Goal: Transaction & Acquisition: Purchase product/service

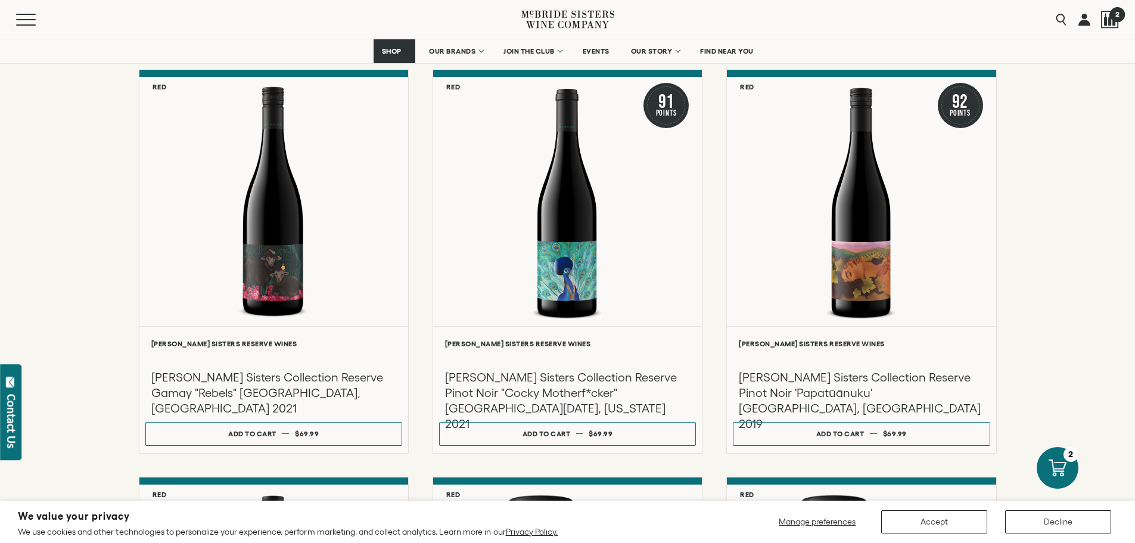
click at [1106, 15] on div at bounding box center [1110, 20] width 18 height 18
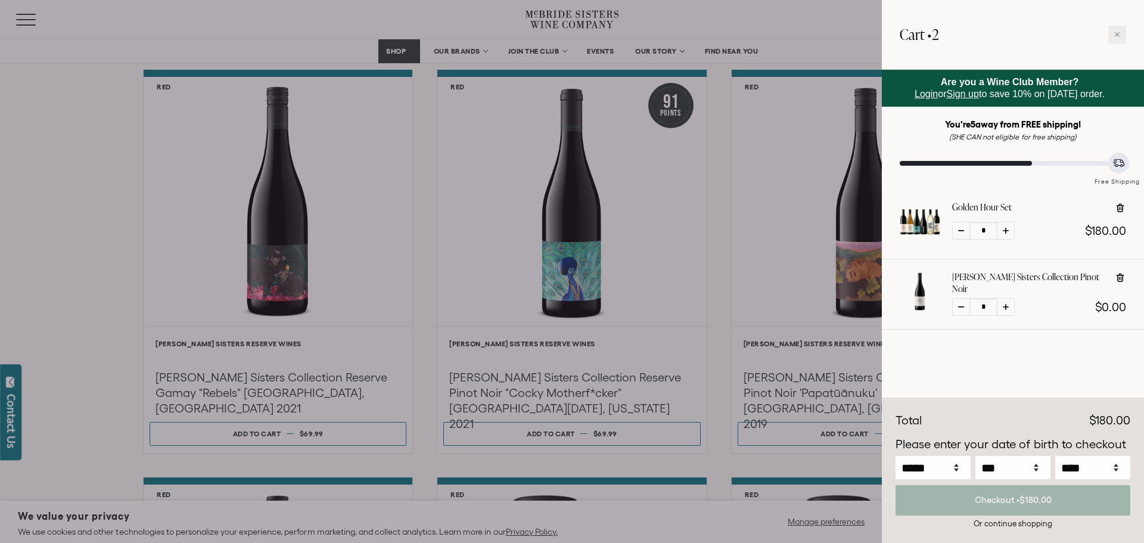
click at [966, 192] on div "Golden Hour Set * $180.00" at bounding box center [1013, 224] width 262 height 70
click at [929, 217] on div at bounding box center [920, 221] width 41 height 41
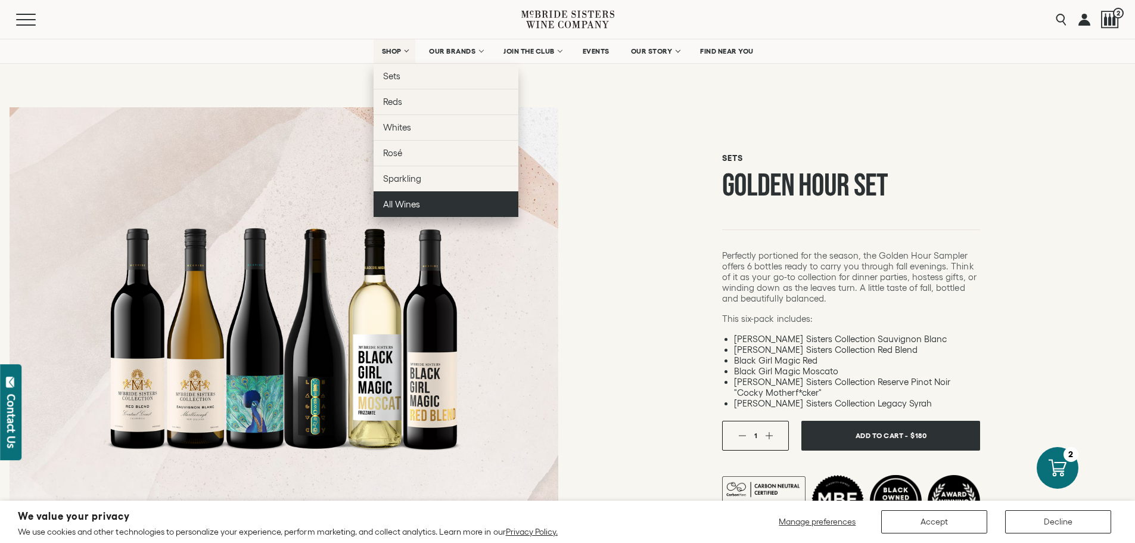
click at [392, 195] on link "All Wines" at bounding box center [446, 204] width 145 height 26
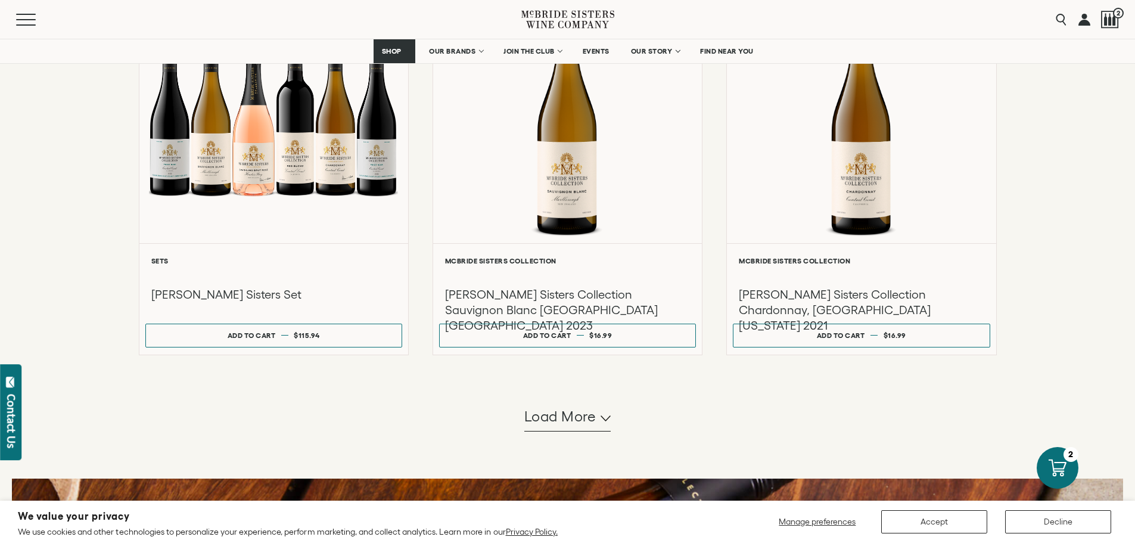
scroll to position [1017, 0]
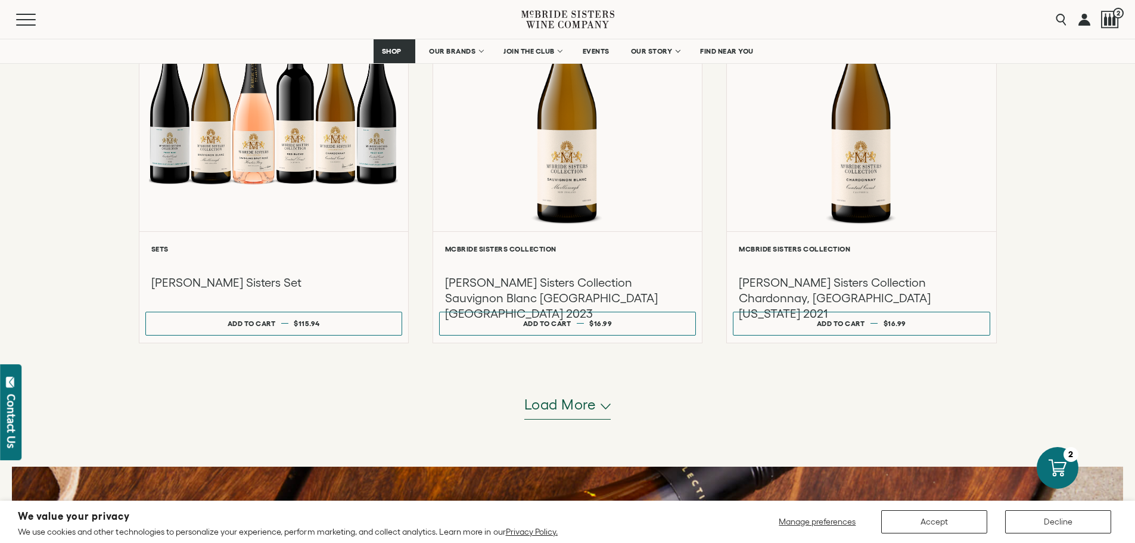
click at [593, 404] on span "Load more" at bounding box center [560, 404] width 72 height 20
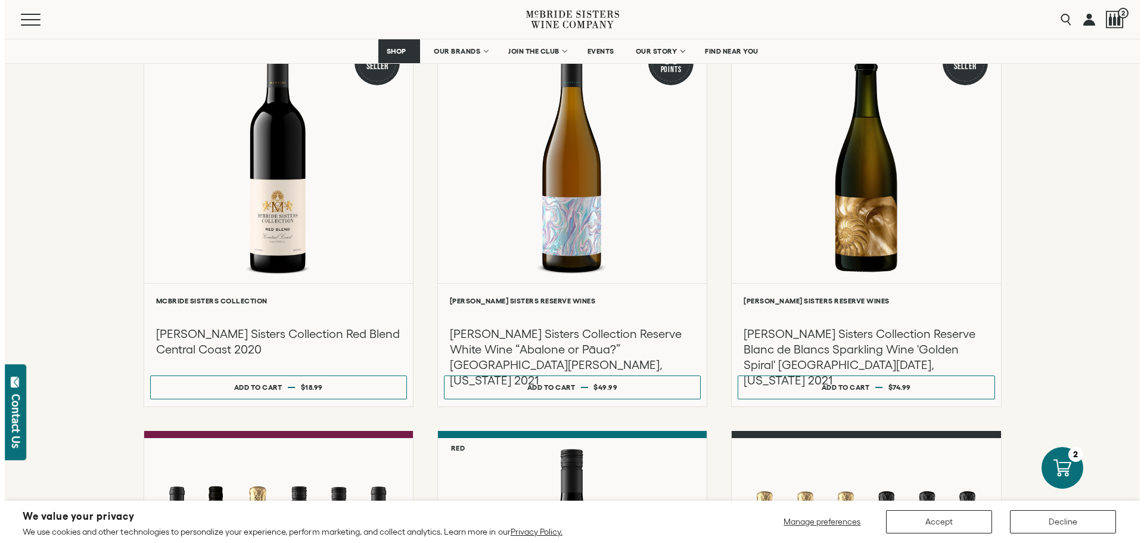
scroll to position [1730, 0]
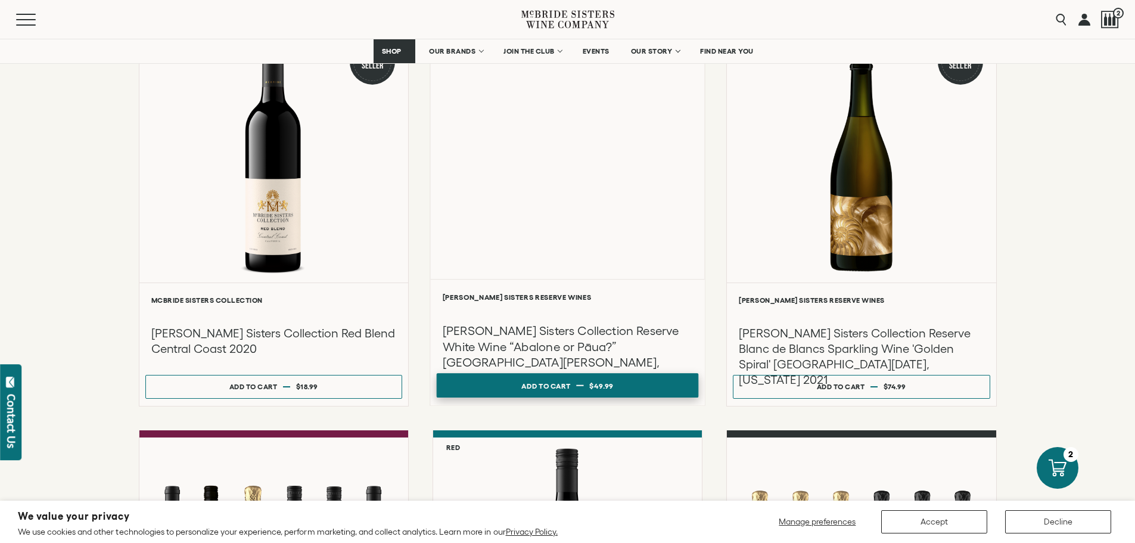
click at [603, 389] on span "$49.99" at bounding box center [601, 385] width 24 height 8
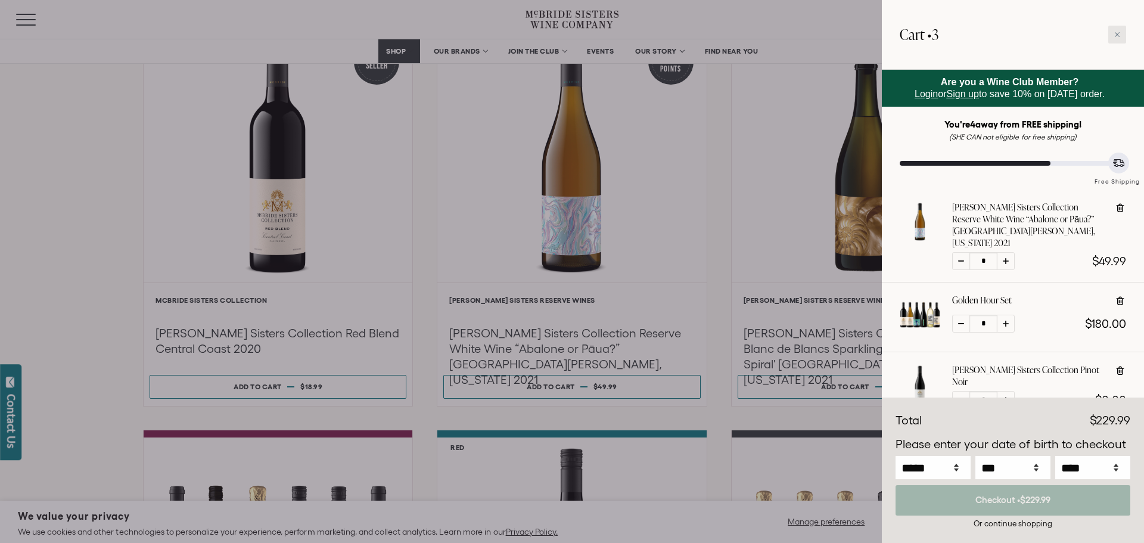
click at [1117, 35] on icon at bounding box center [1117, 34] width 5 height 5
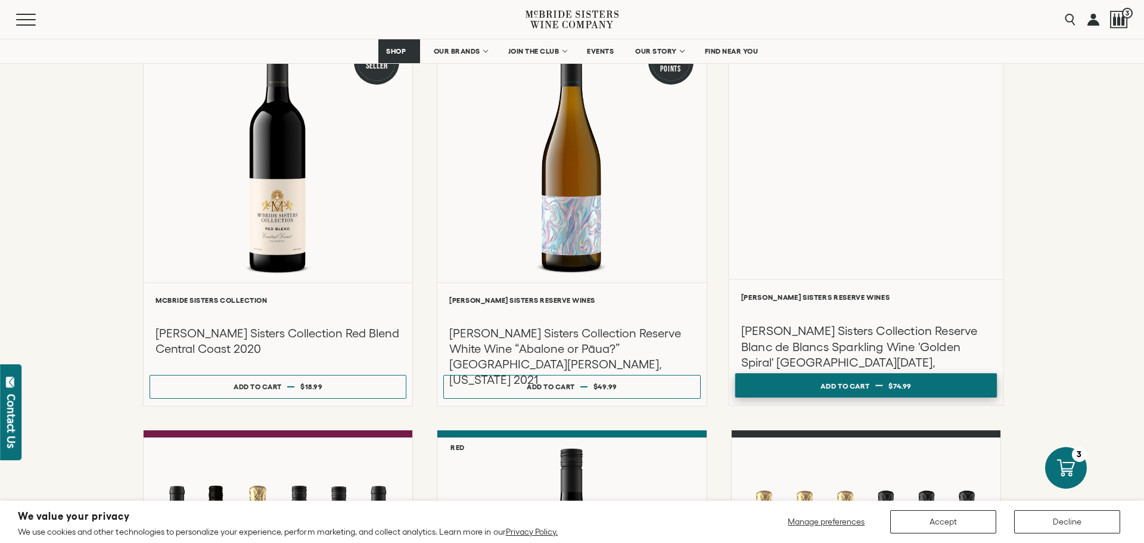
click at [897, 382] on span "$74.99" at bounding box center [899, 385] width 23 height 8
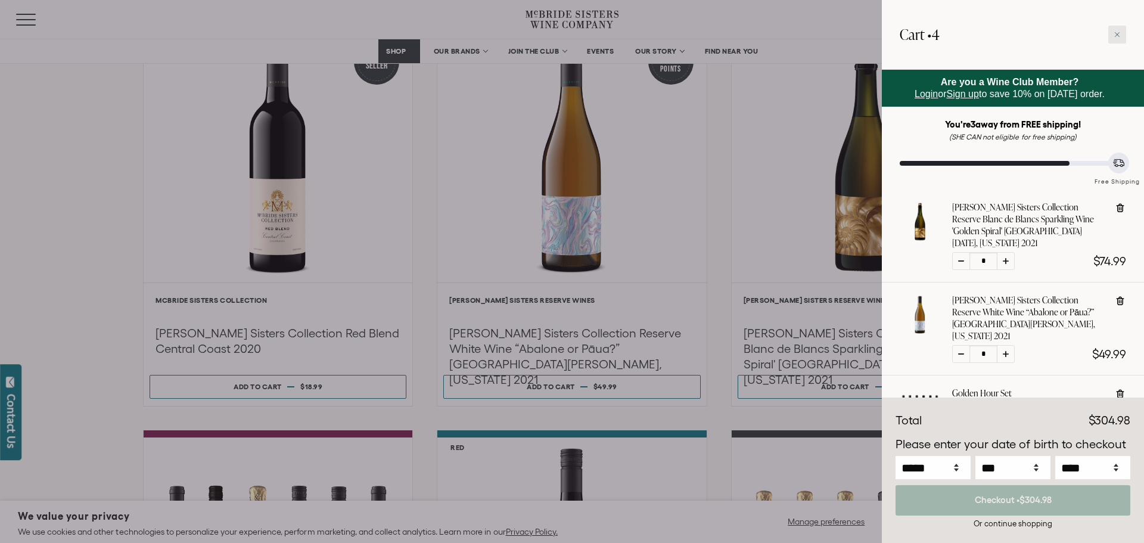
click at [1117, 35] on icon at bounding box center [1117, 34] width 5 height 5
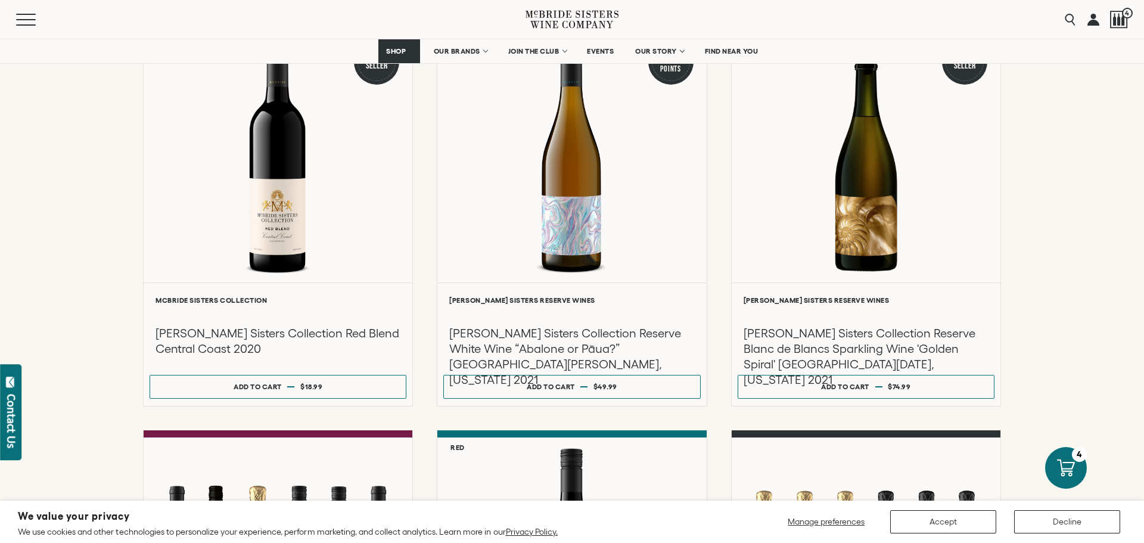
click at [933, 523] on button "Accept" at bounding box center [943, 521] width 106 height 23
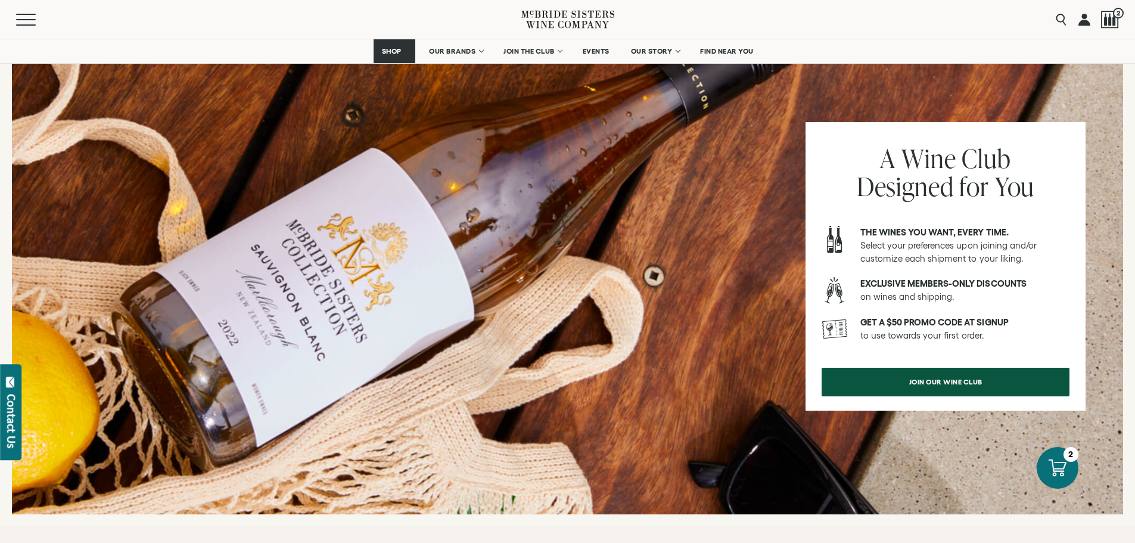
scroll to position [1420, 0]
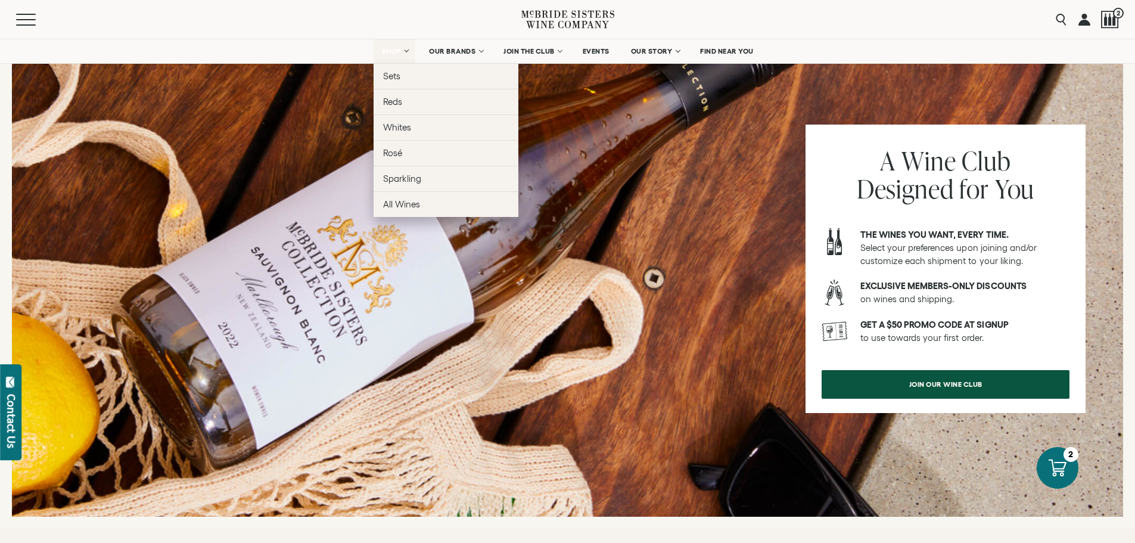
click at [396, 57] on link "SHOP" at bounding box center [395, 51] width 42 height 24
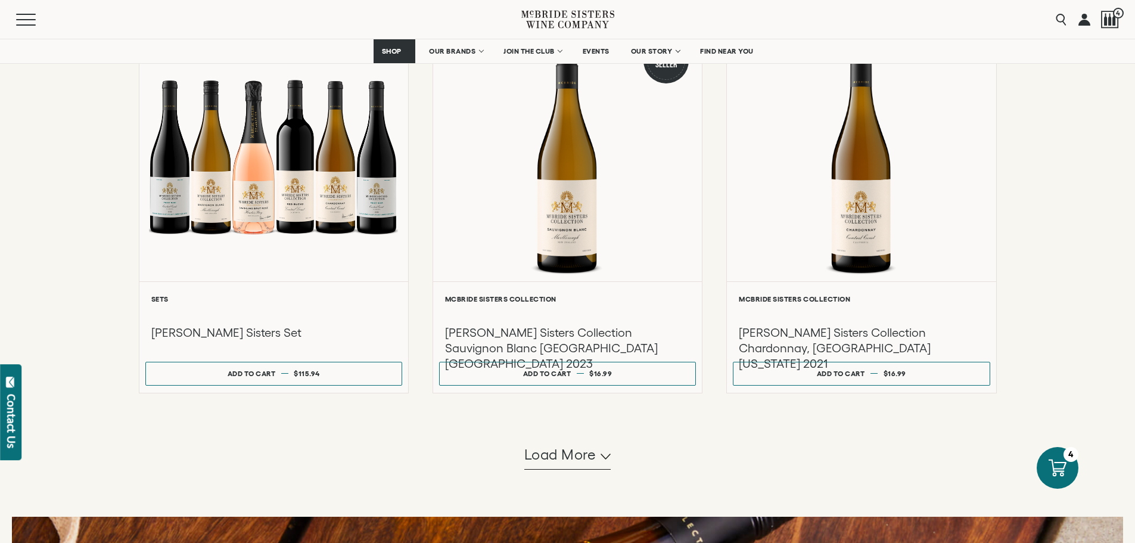
scroll to position [973, 0]
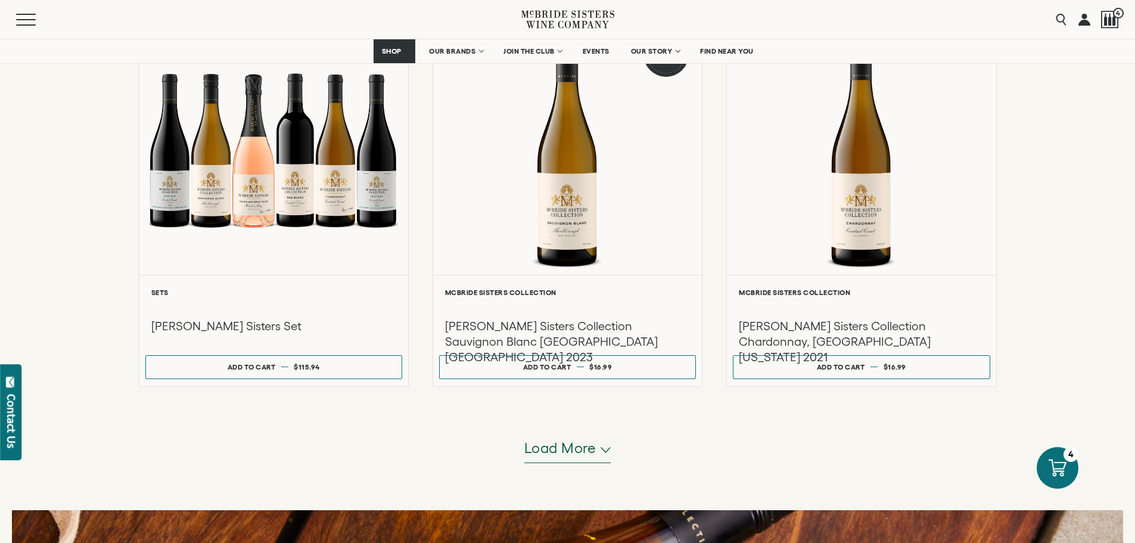
click at [586, 452] on span "Load more" at bounding box center [560, 448] width 72 height 20
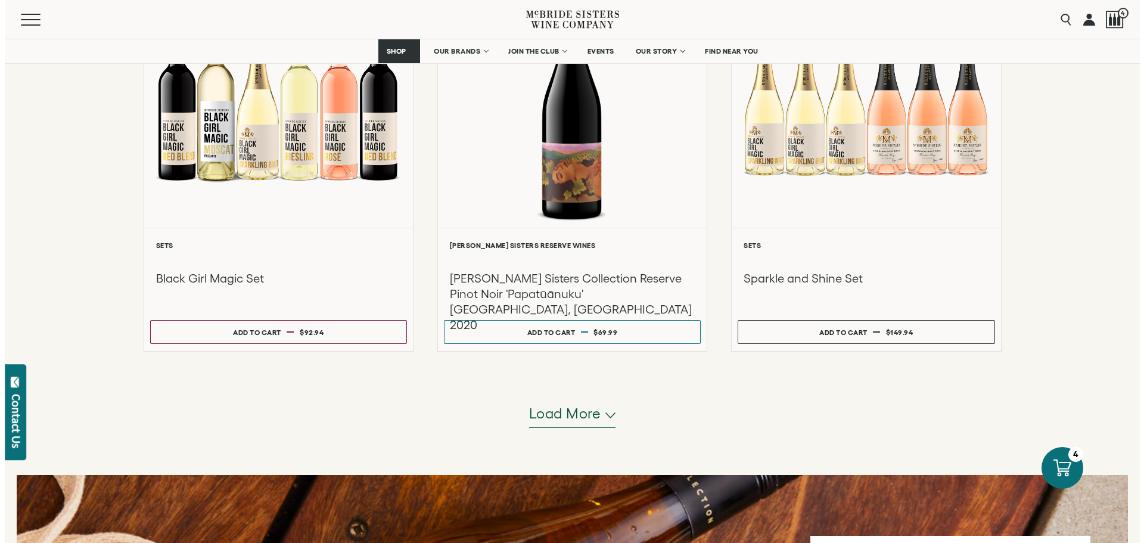
scroll to position [2190, 0]
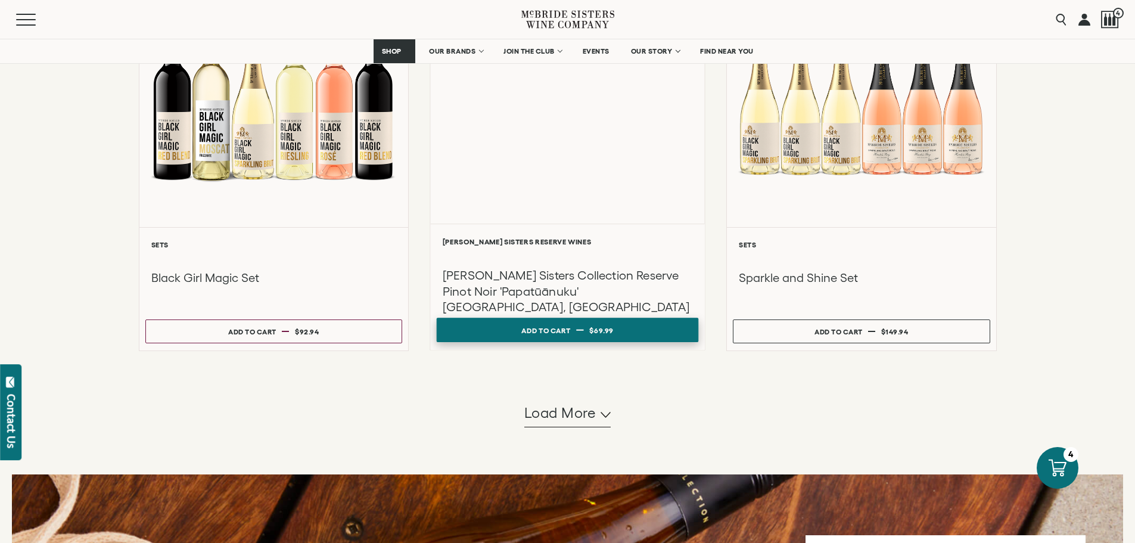
click at [612, 331] on span "$69.99" at bounding box center [601, 330] width 24 height 8
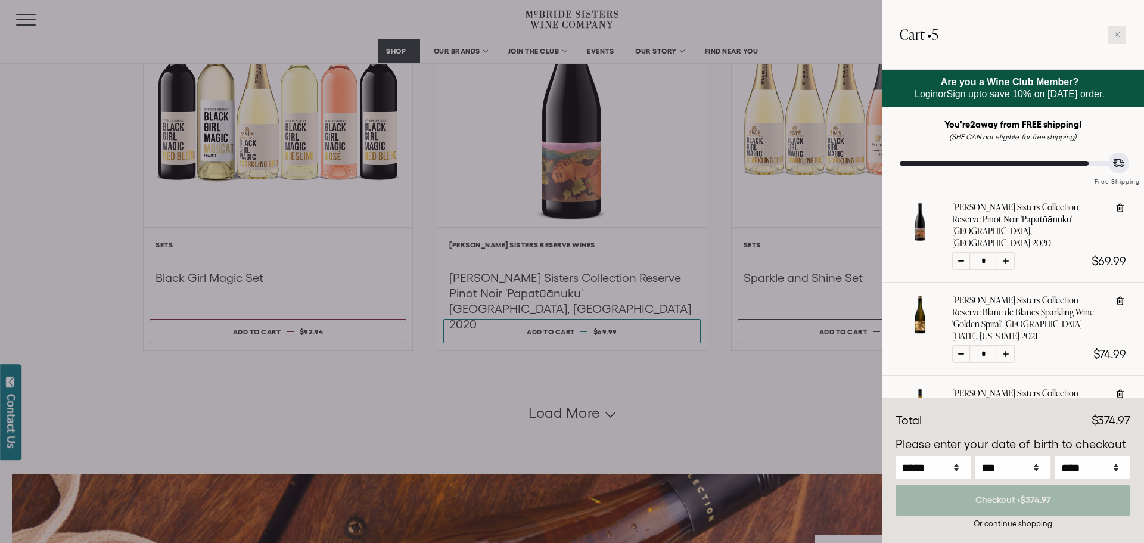
click at [1119, 34] on icon at bounding box center [1117, 35] width 6 height 6
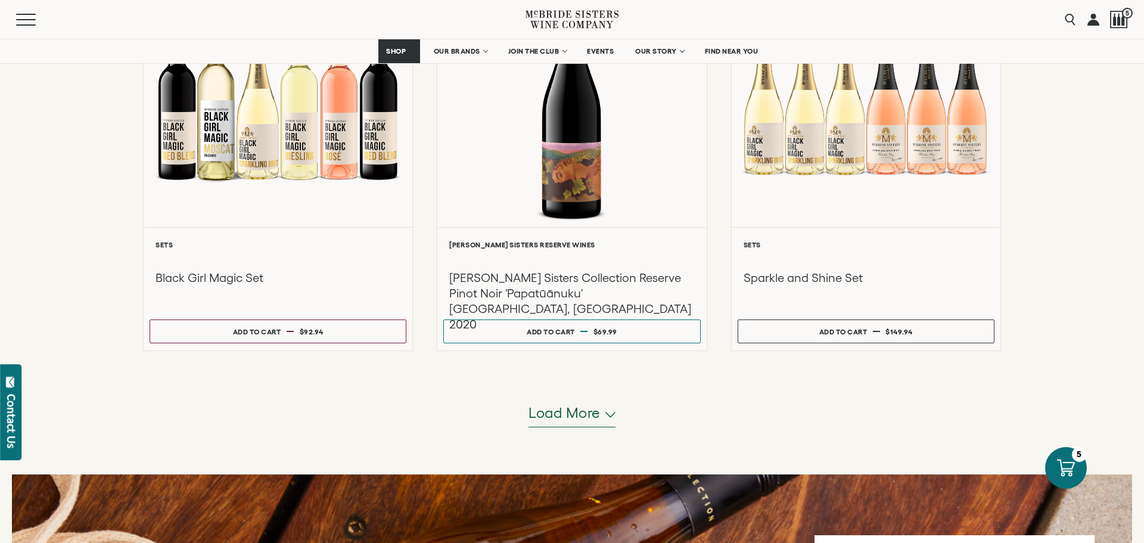
click at [596, 417] on span "Load more" at bounding box center [564, 413] width 72 height 20
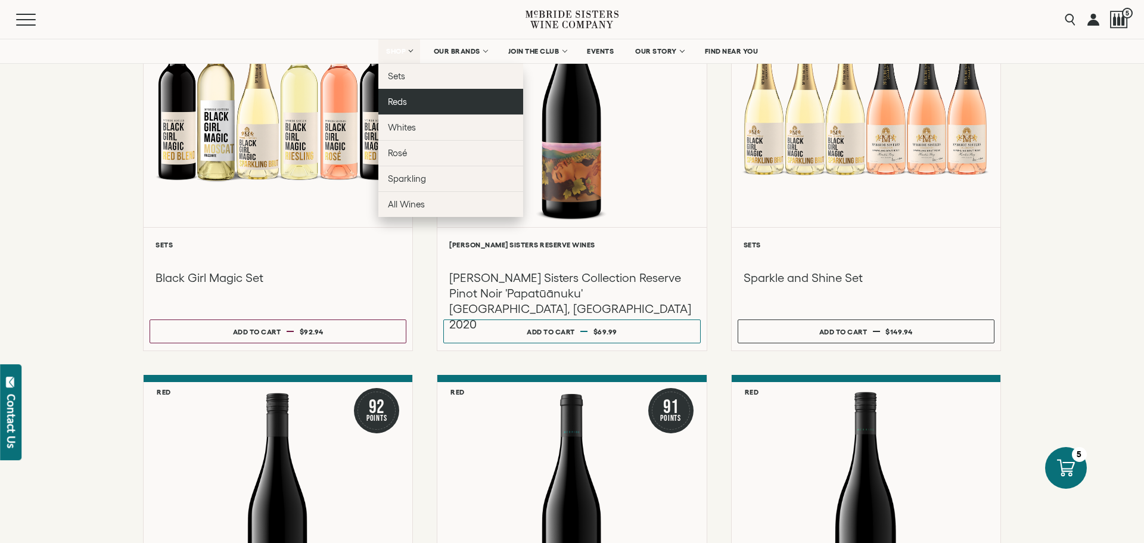
click at [399, 98] on span "Reds" at bounding box center [397, 102] width 19 height 10
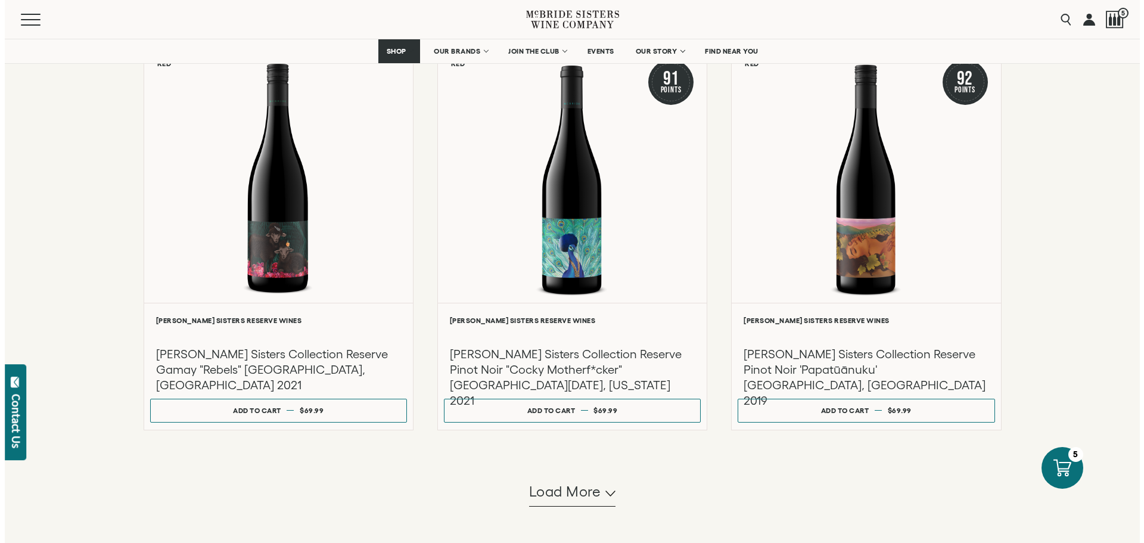
scroll to position [936, 0]
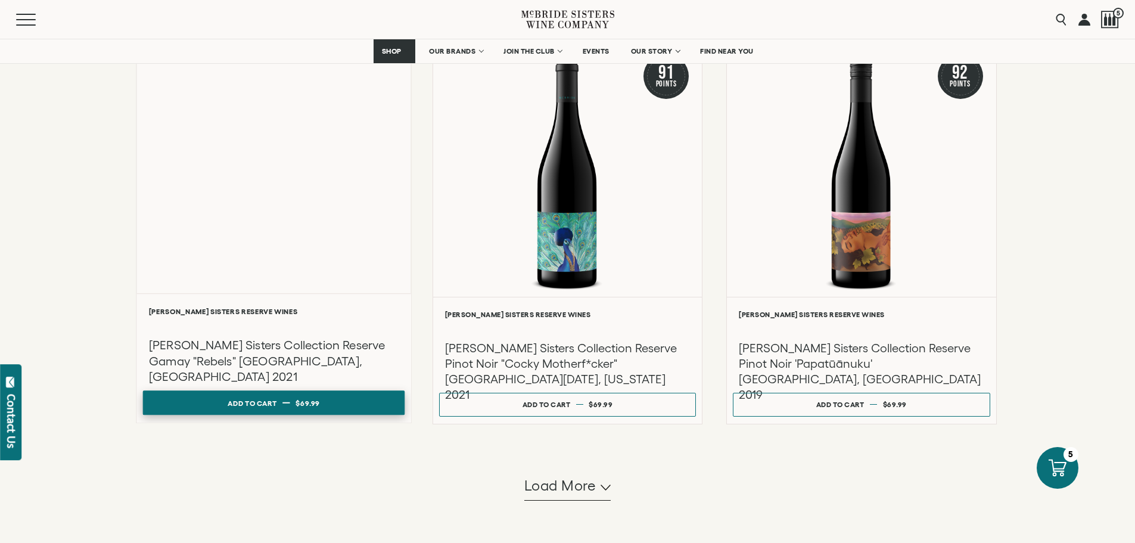
click at [316, 405] on span "$69.99" at bounding box center [307, 403] width 24 height 8
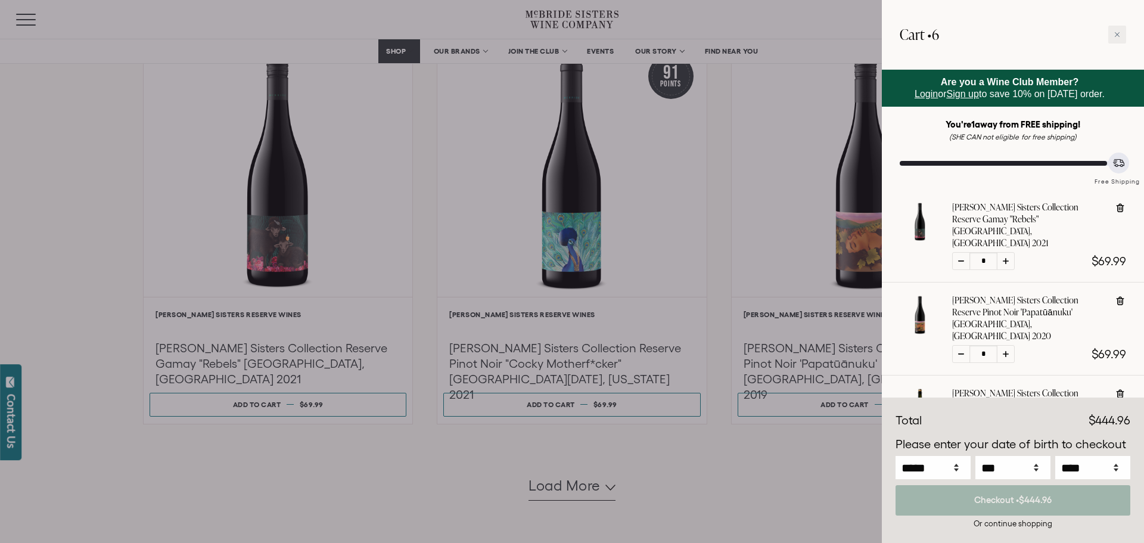
click at [754, 459] on div at bounding box center [572, 271] width 1144 height 543
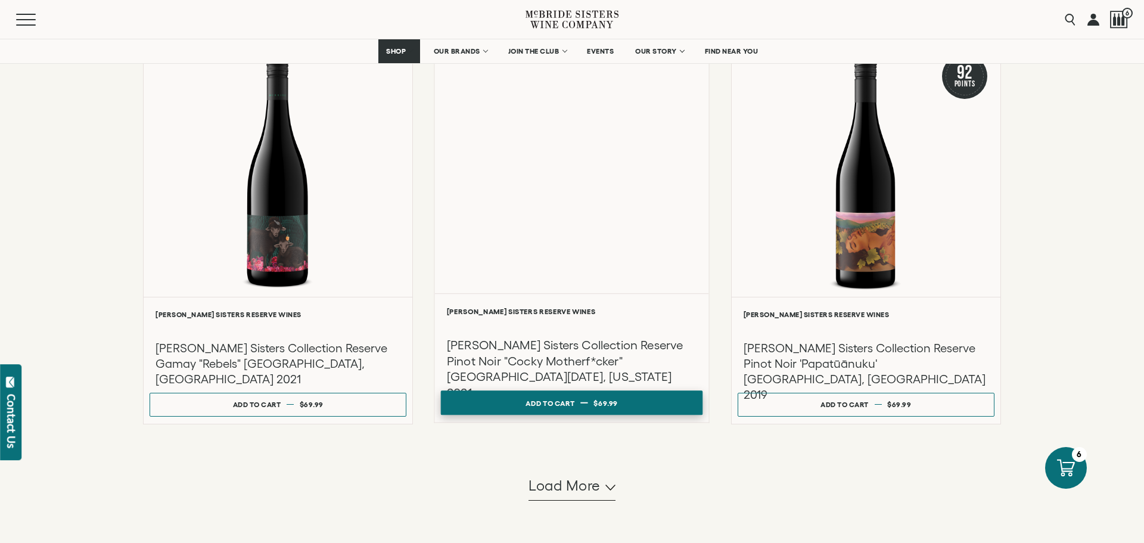
click at [603, 404] on span "$69.99" at bounding box center [606, 403] width 24 height 8
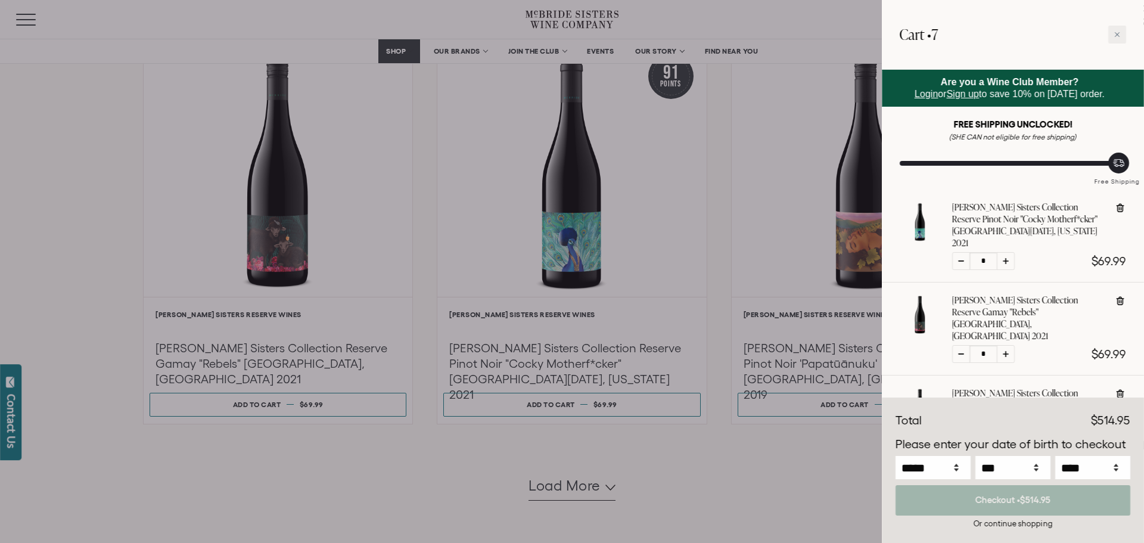
click at [734, 466] on div at bounding box center [572, 271] width 1144 height 543
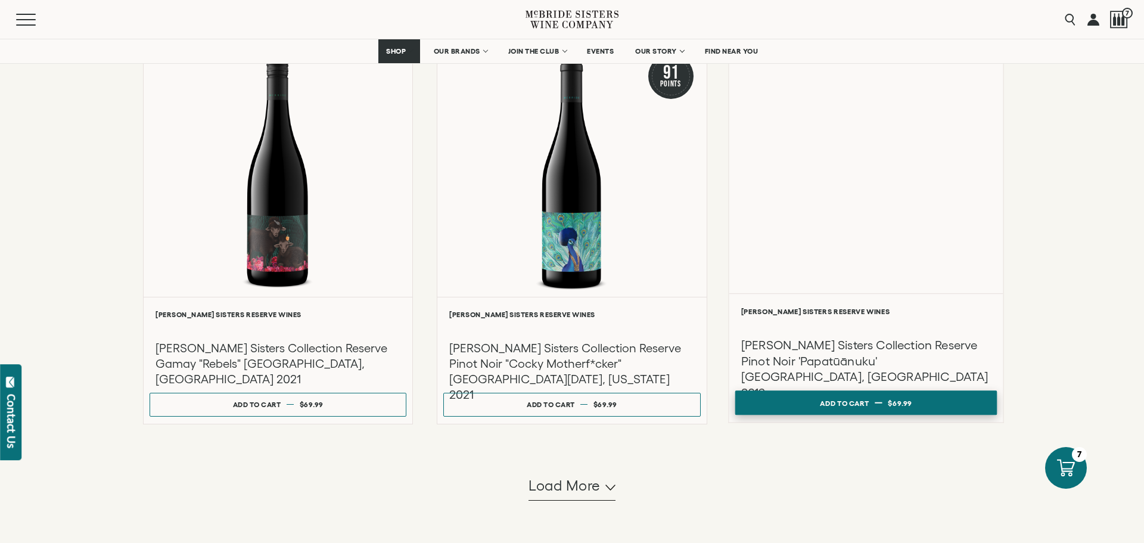
click at [879, 404] on span at bounding box center [877, 403] width 7 height 1
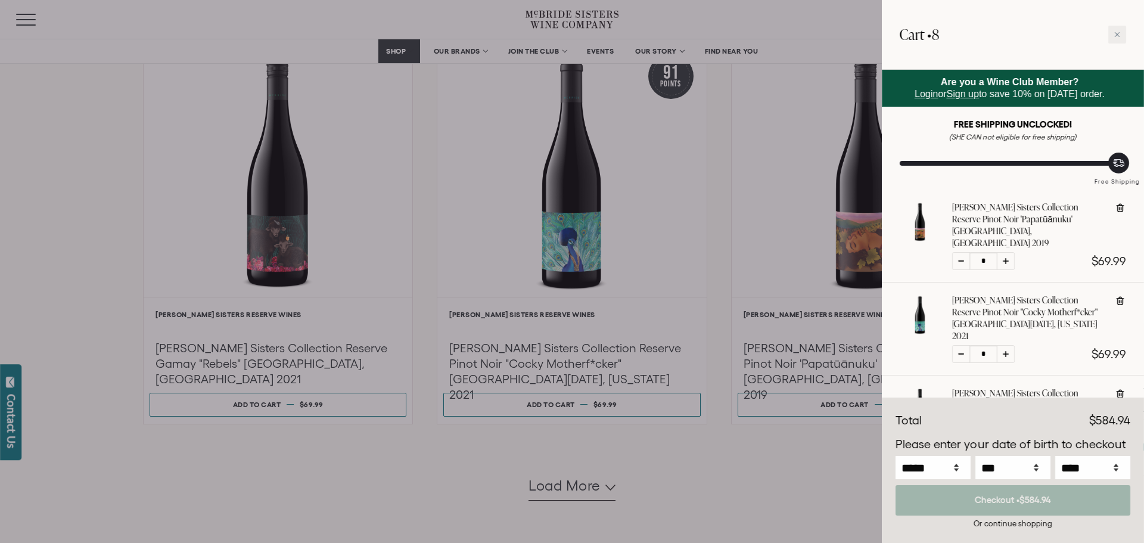
click at [819, 426] on div at bounding box center [572, 271] width 1144 height 543
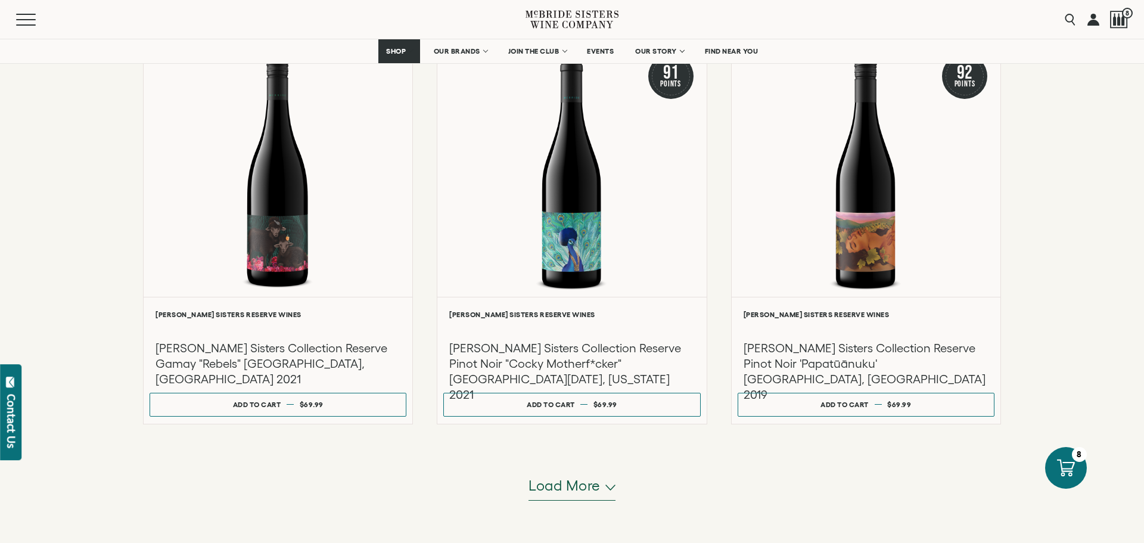
click at [583, 492] on span "Load more" at bounding box center [564, 485] width 72 height 20
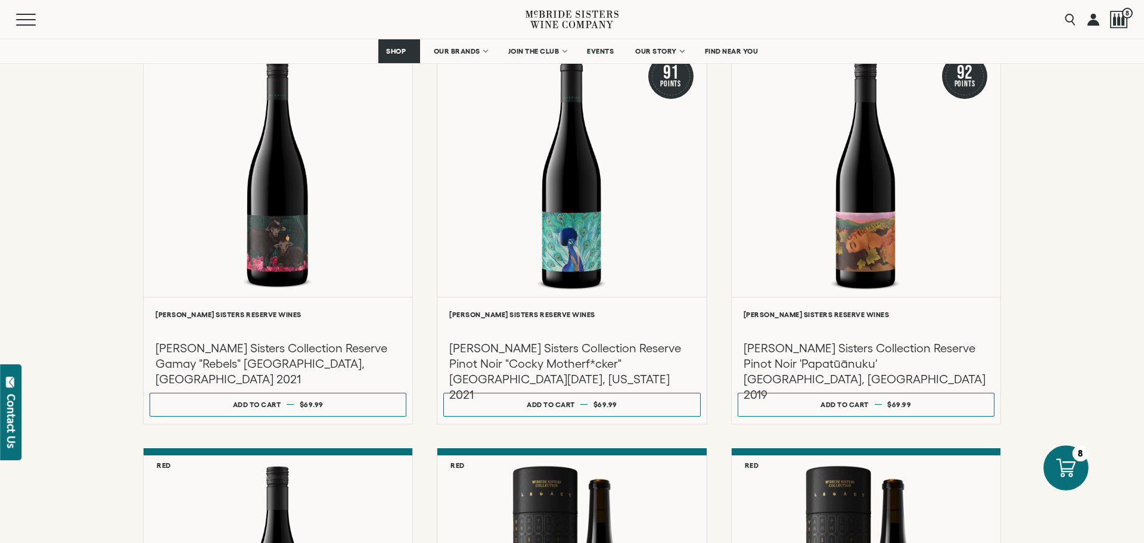
click at [1060, 466] on icon at bounding box center [1065, 467] width 19 height 19
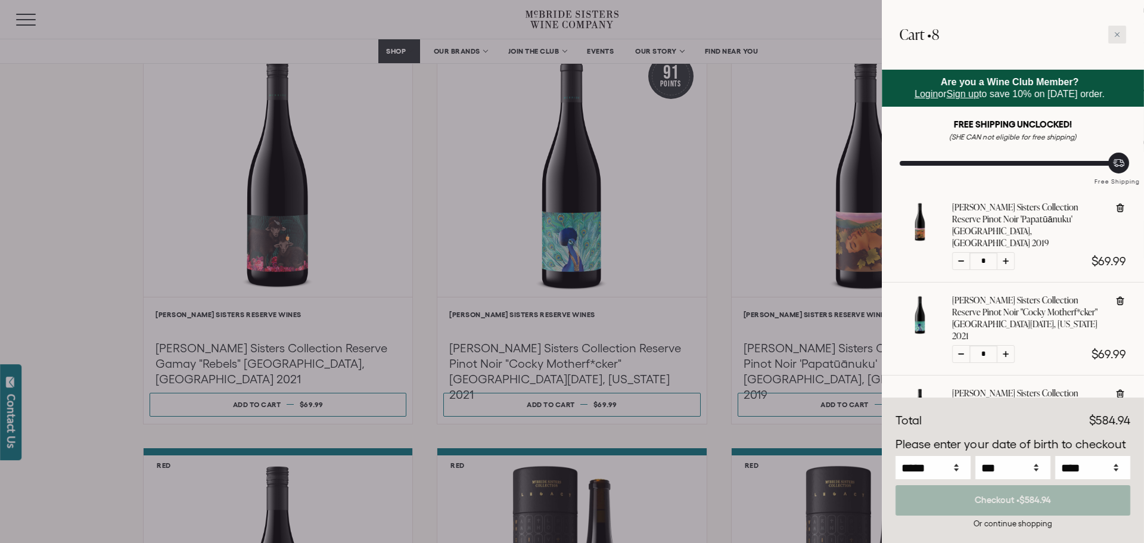
click at [1117, 35] on icon at bounding box center [1117, 34] width 5 height 5
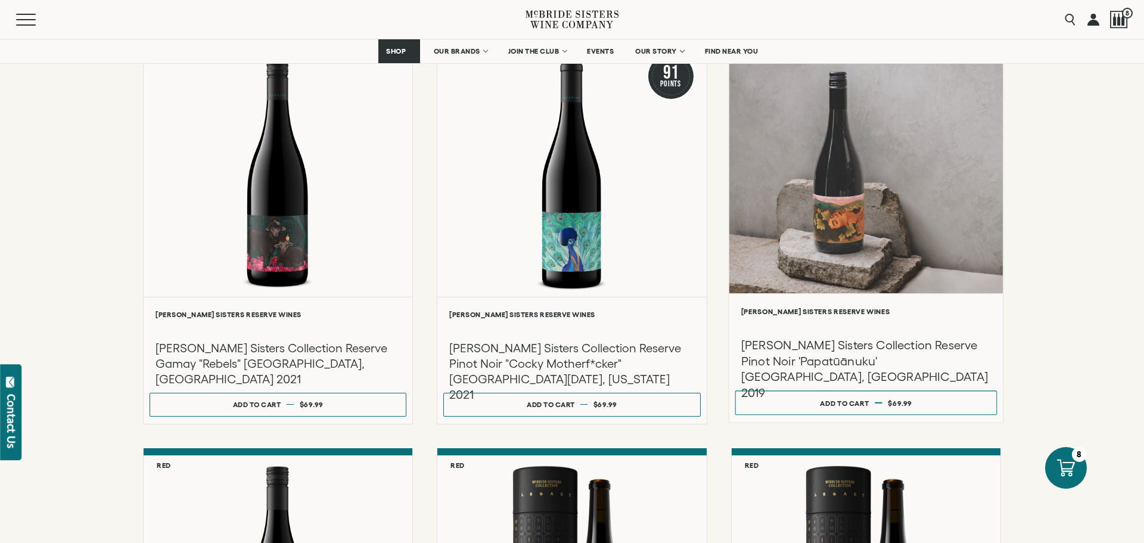
click at [875, 219] on div at bounding box center [866, 166] width 274 height 254
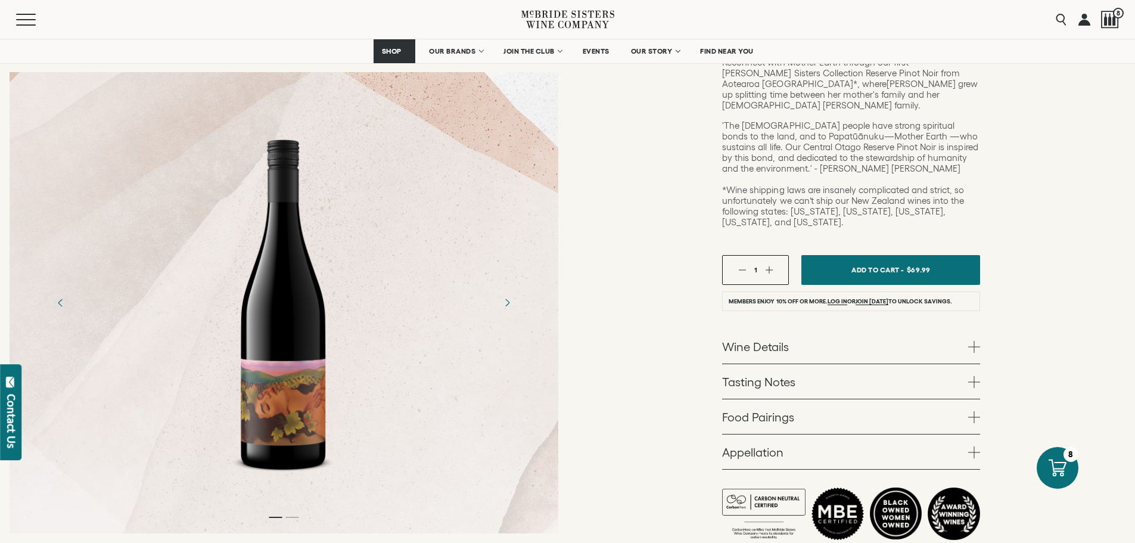
scroll to position [347, 0]
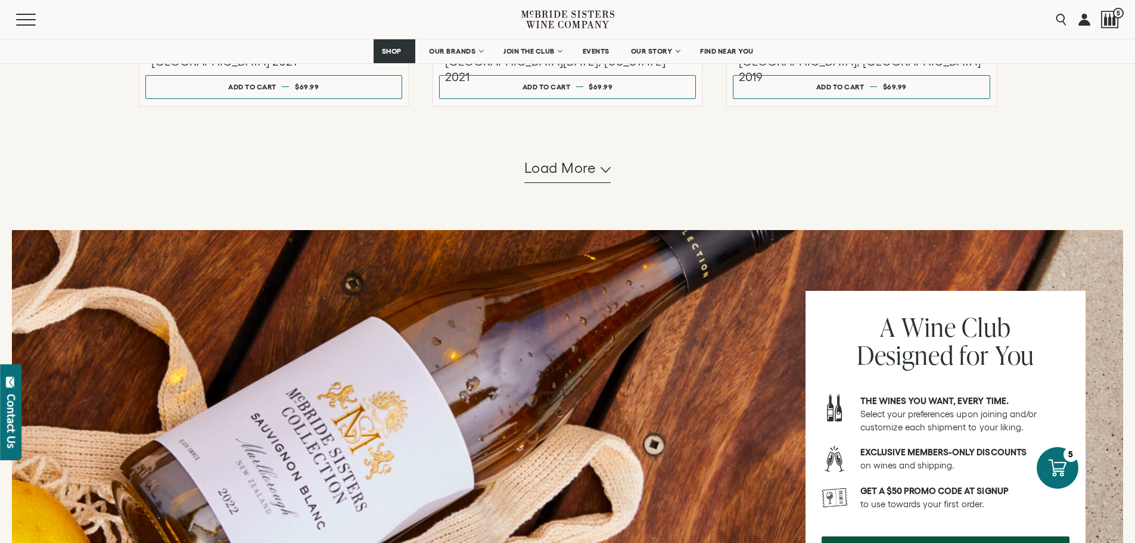
scroll to position [1280, 0]
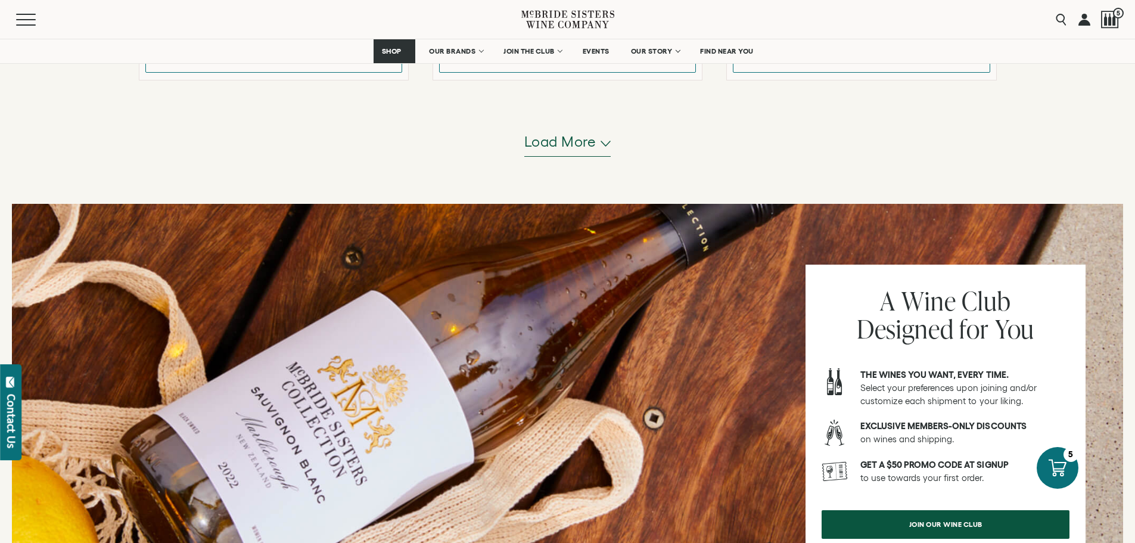
click at [572, 150] on span "Load more" at bounding box center [560, 142] width 72 height 20
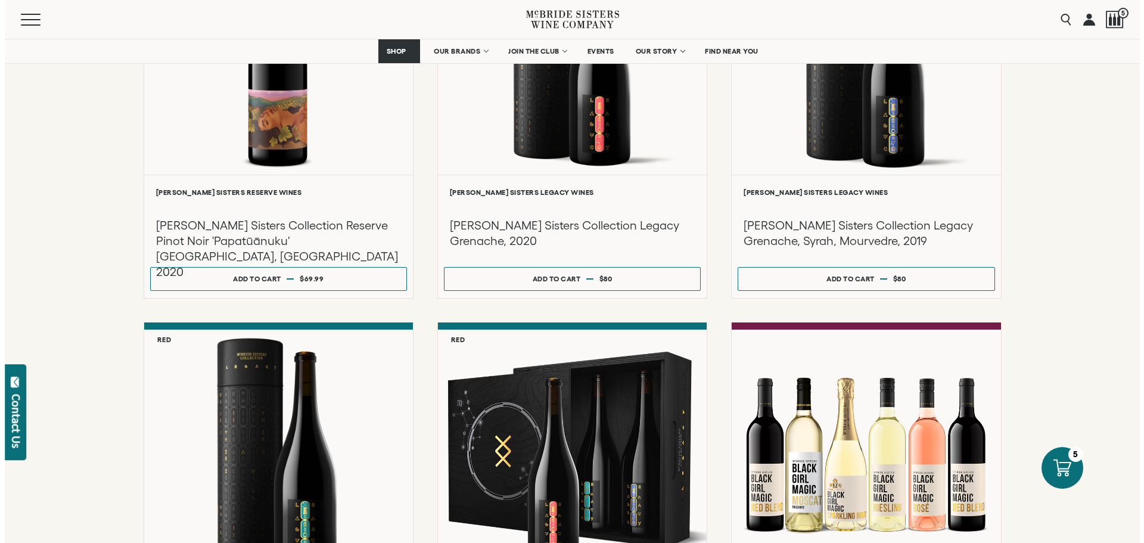
scroll to position [1476, 0]
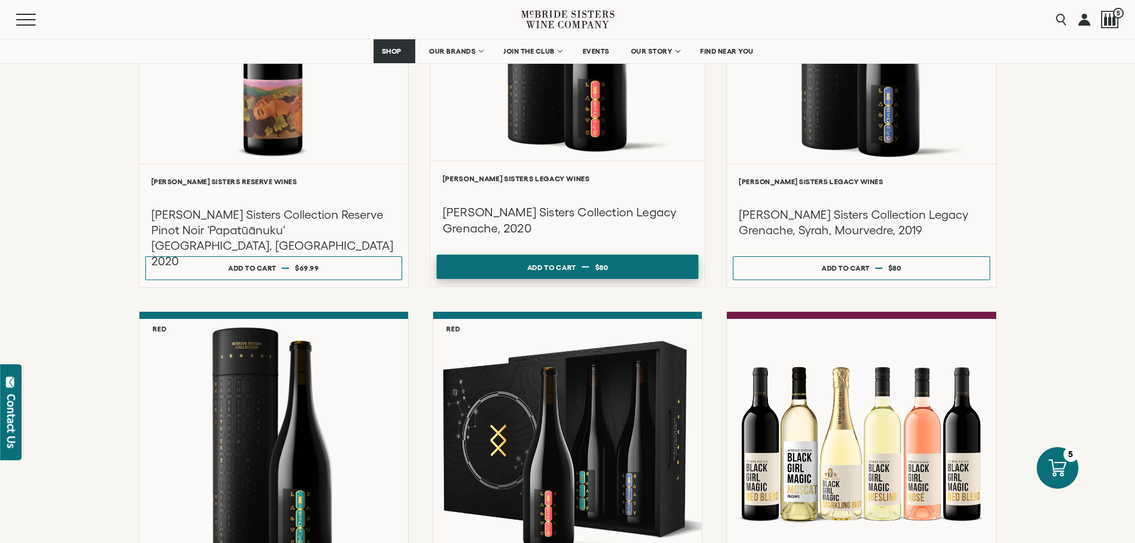
click at [584, 267] on span at bounding box center [584, 266] width 7 height 1
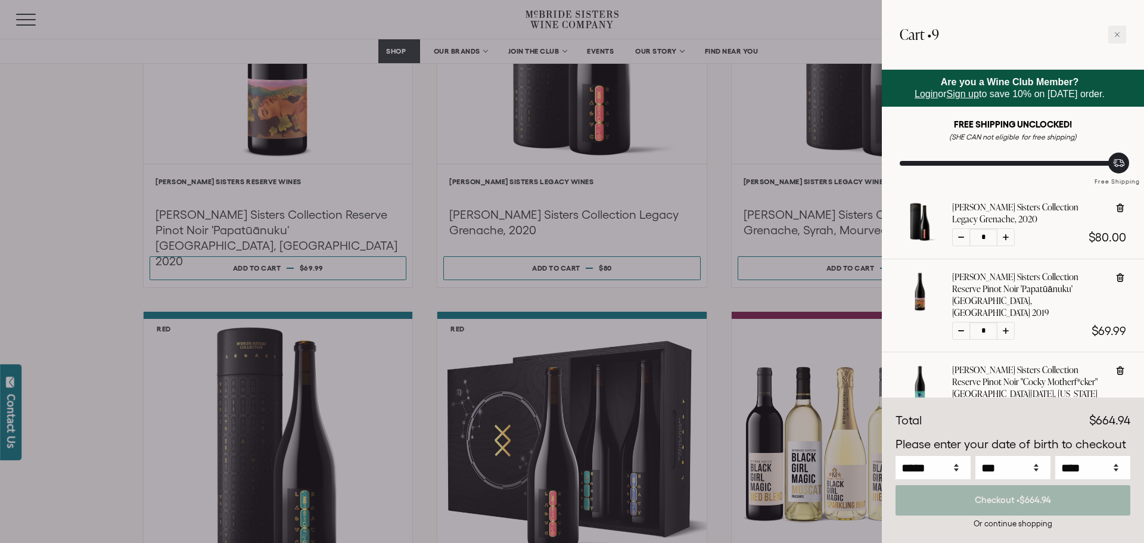
click at [723, 324] on div at bounding box center [572, 271] width 1144 height 543
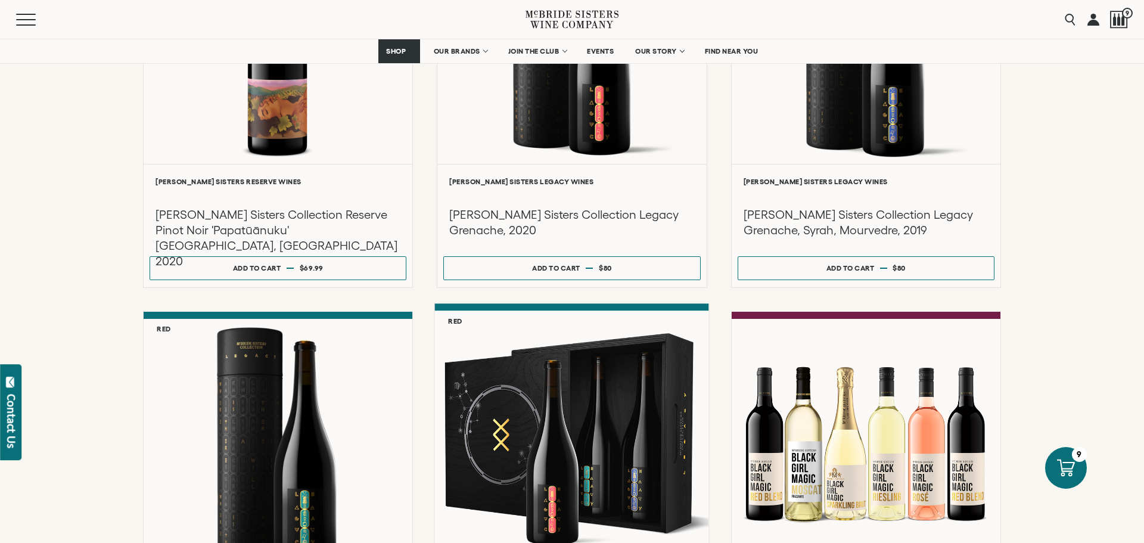
click at [636, 445] on div at bounding box center [572, 437] width 274 height 254
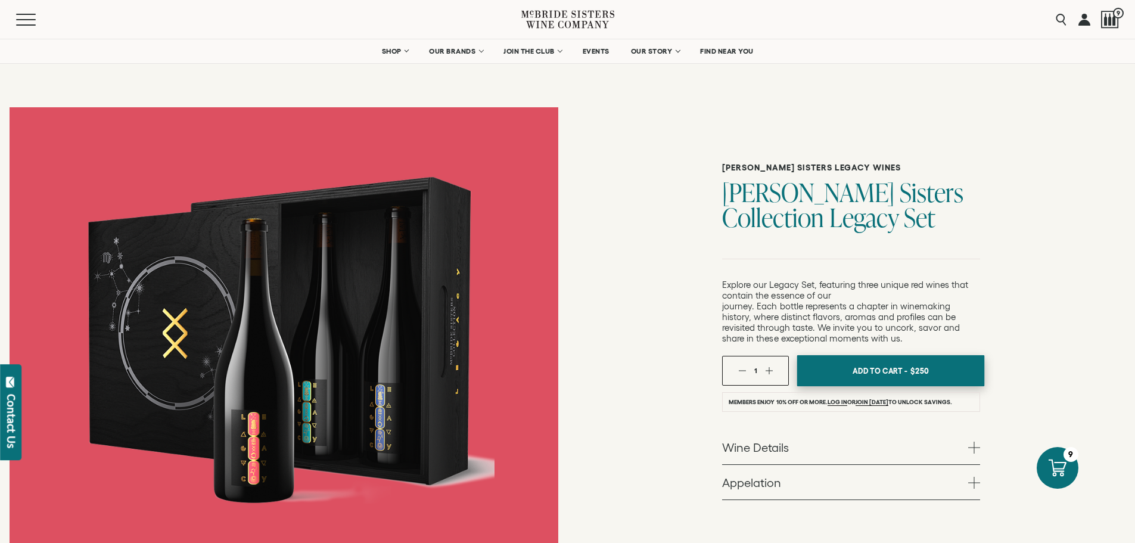
click at [893, 368] on span "Add To Cart -" at bounding box center [879, 371] width 55 height 18
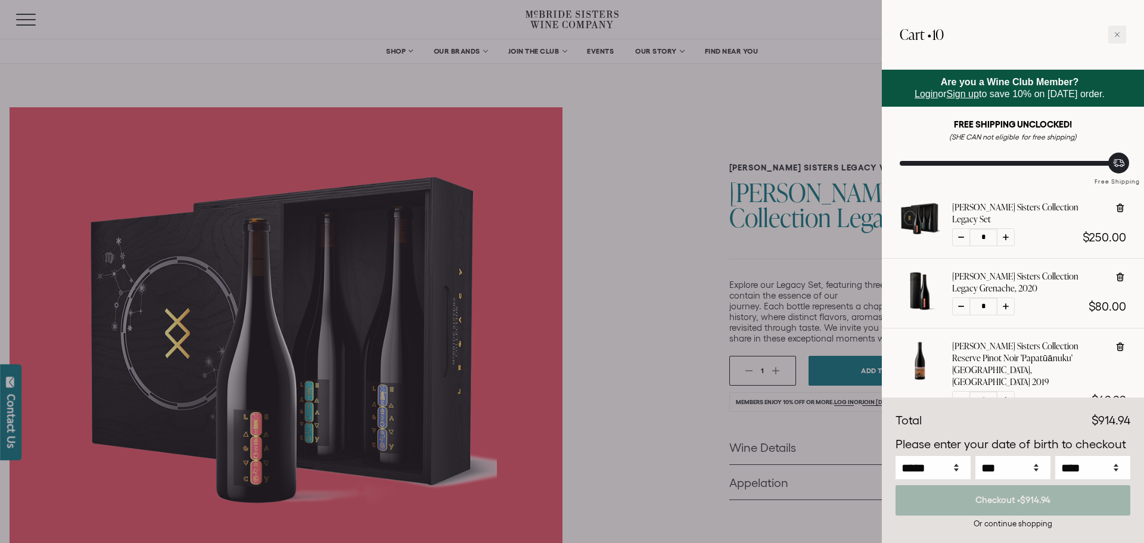
click at [1123, 273] on icon at bounding box center [1120, 276] width 8 height 9
type input "*"
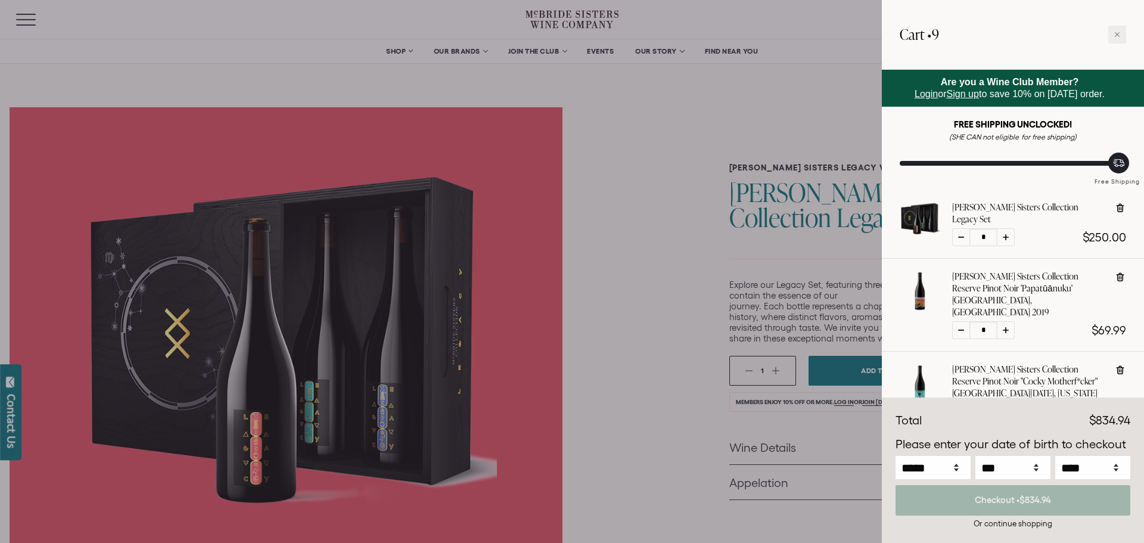
click at [694, 259] on div at bounding box center [572, 271] width 1144 height 543
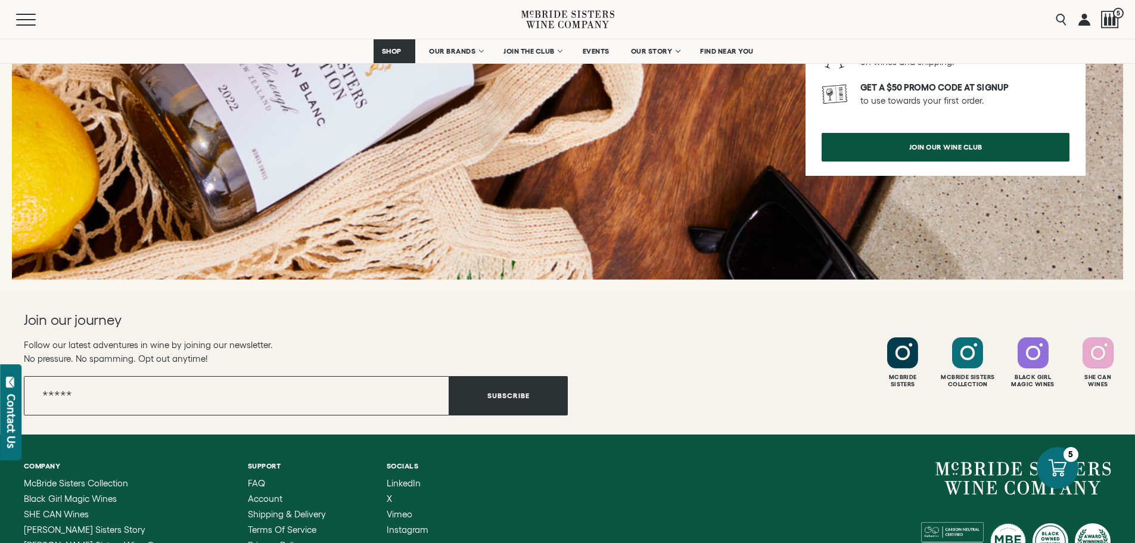
scroll to position [1635, 0]
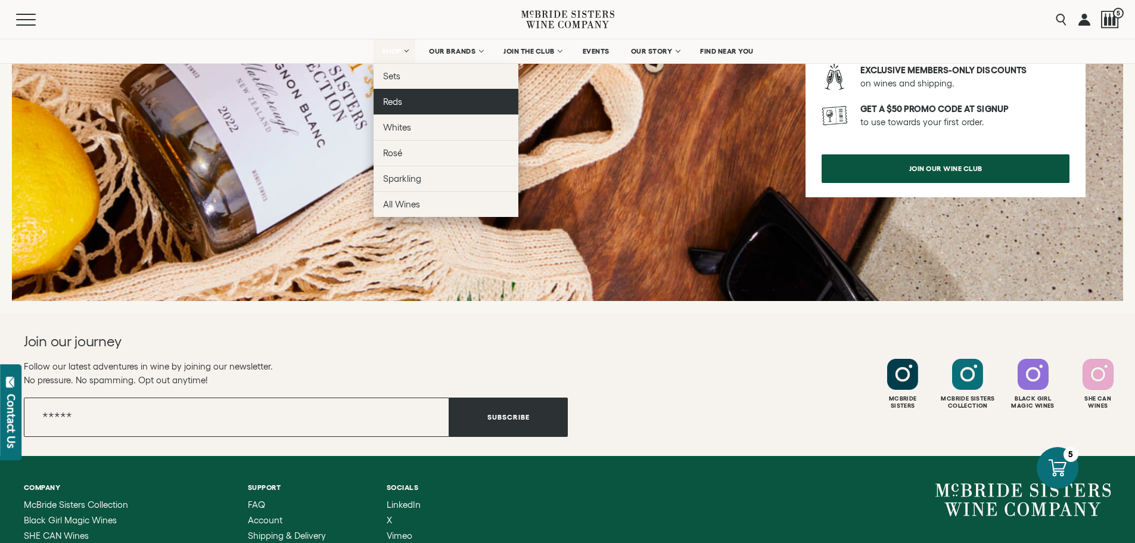
click at [394, 101] on span "Reds" at bounding box center [392, 102] width 19 height 10
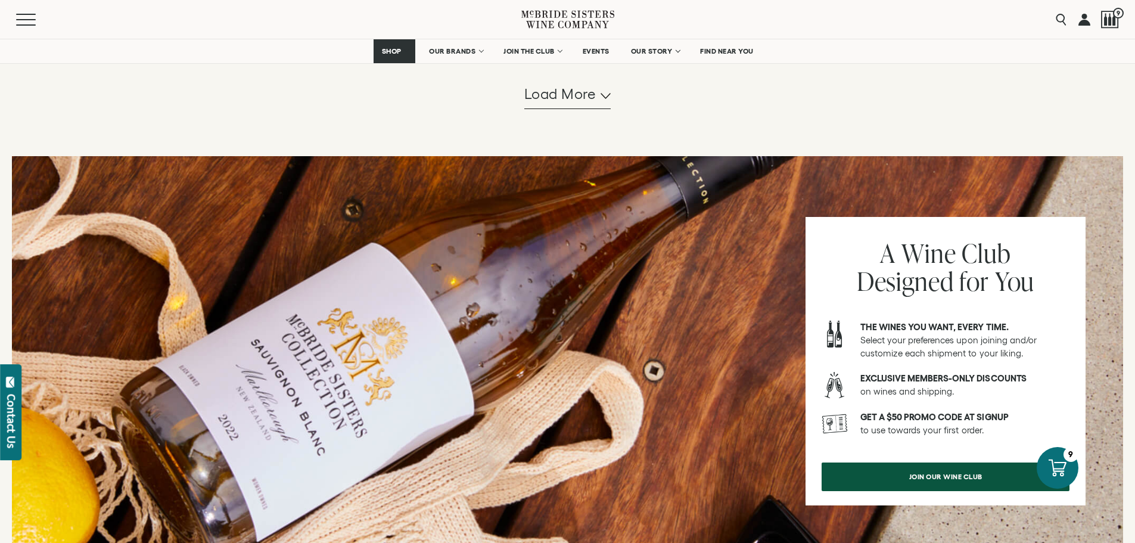
scroll to position [1328, 0]
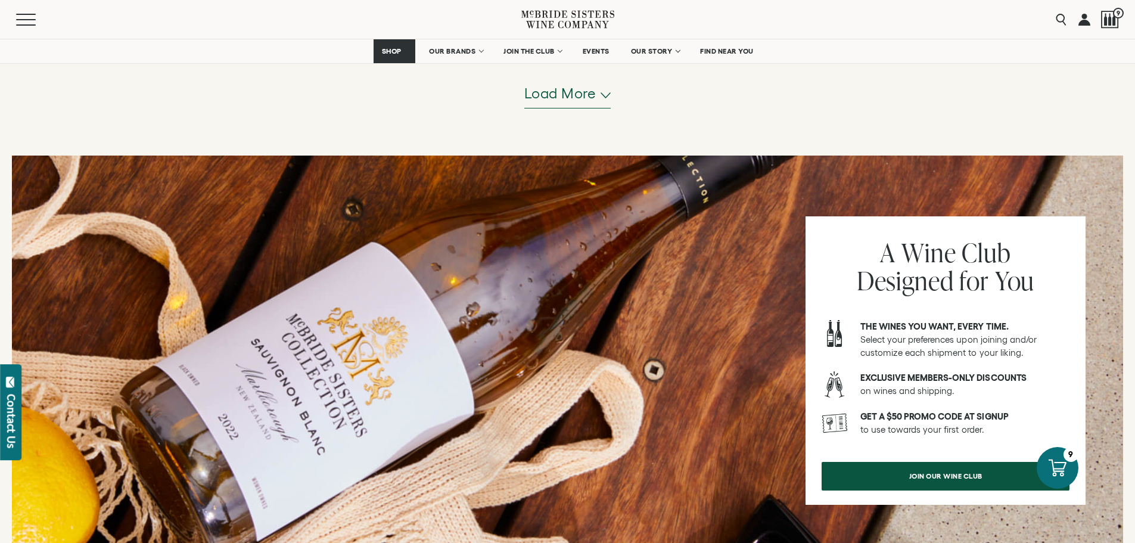
click at [607, 96] on polyline "button" at bounding box center [605, 95] width 9 height 5
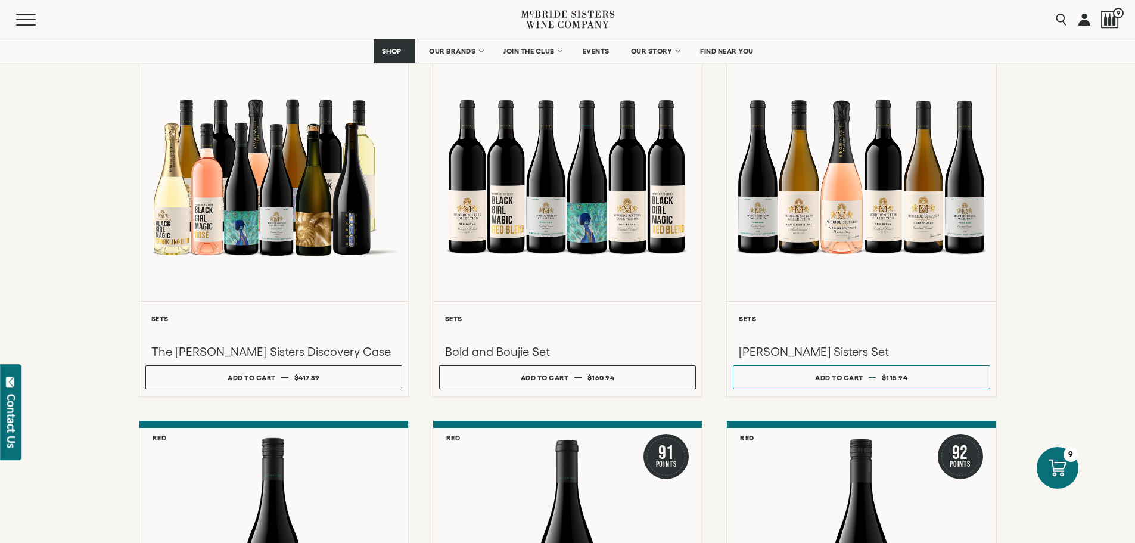
scroll to position [555, 0]
click at [1118, 13] on span "9" at bounding box center [1116, 14] width 15 height 15
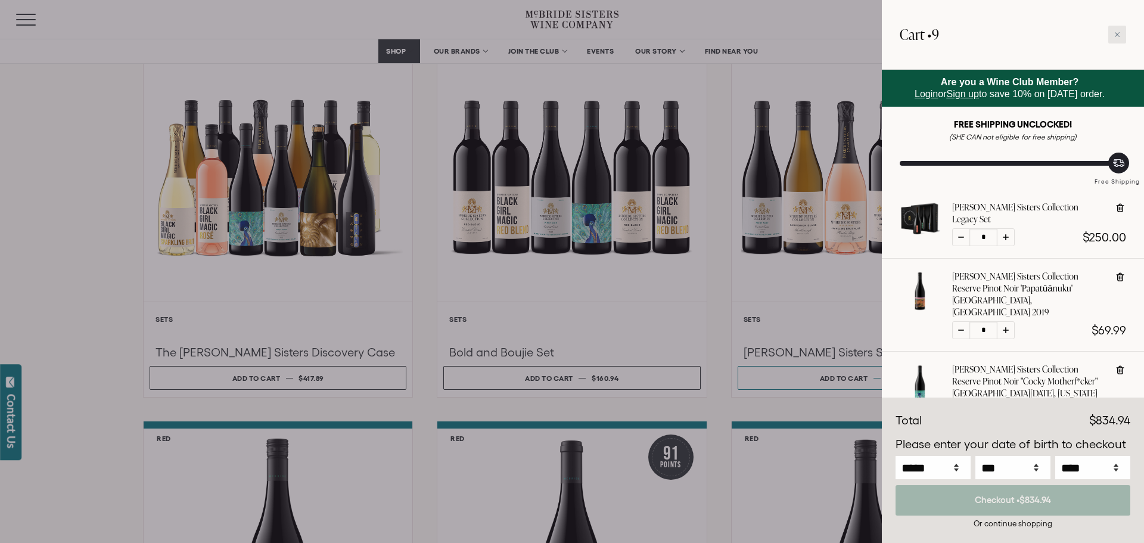
click at [1112, 31] on div at bounding box center [1117, 35] width 18 height 18
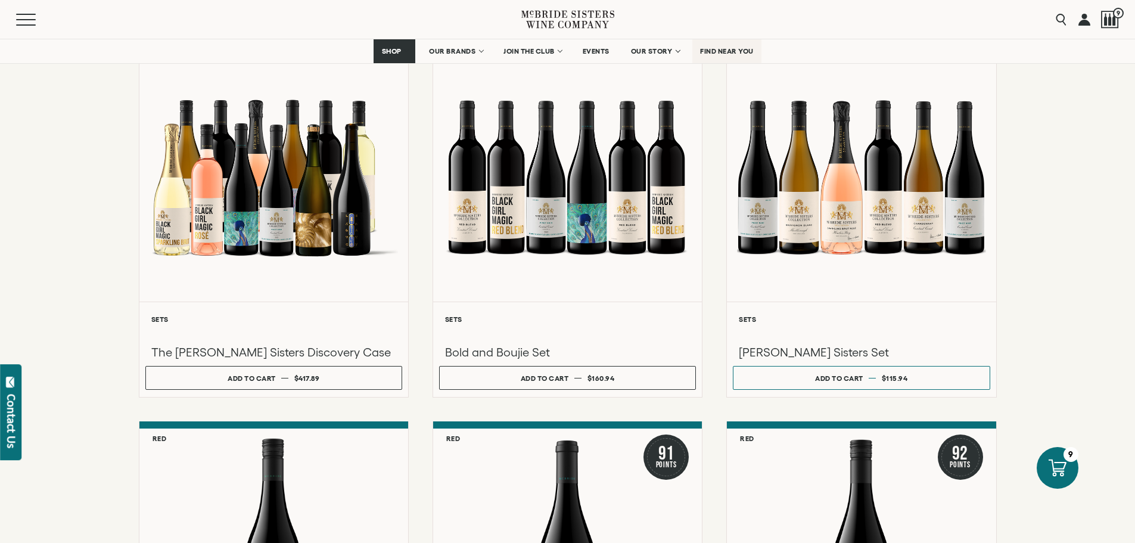
click at [729, 51] on span "FIND NEAR YOU" at bounding box center [727, 51] width 54 height 8
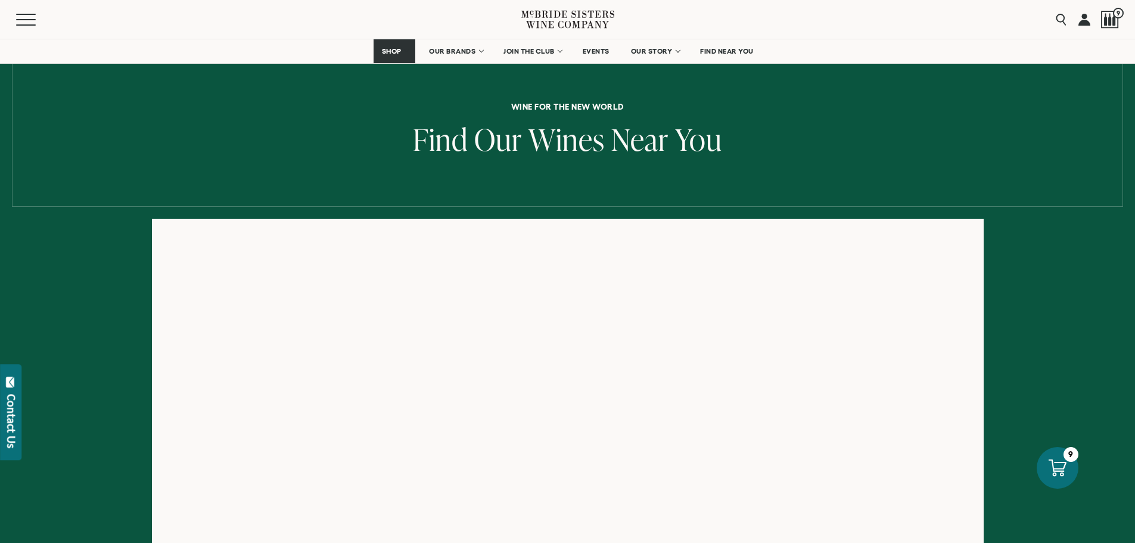
scroll to position [111, 0]
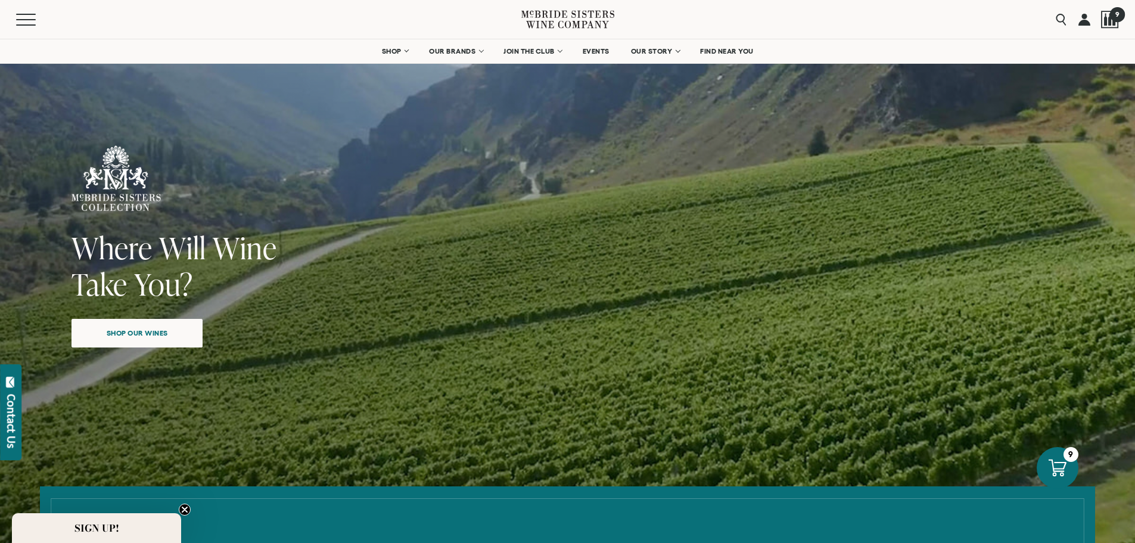
click at [1105, 21] on div at bounding box center [1110, 20] width 18 height 18
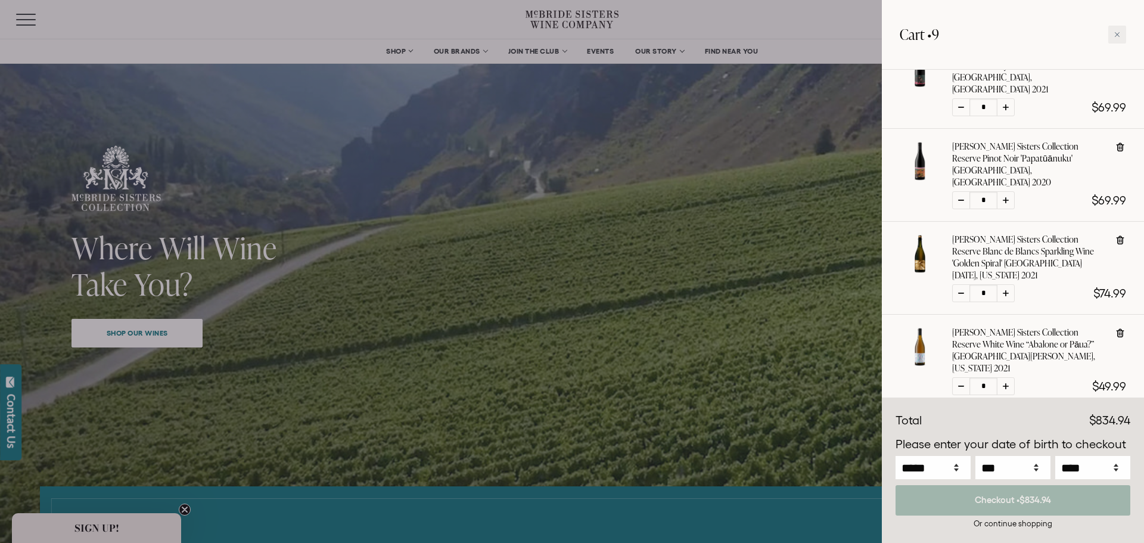
scroll to position [508, 0]
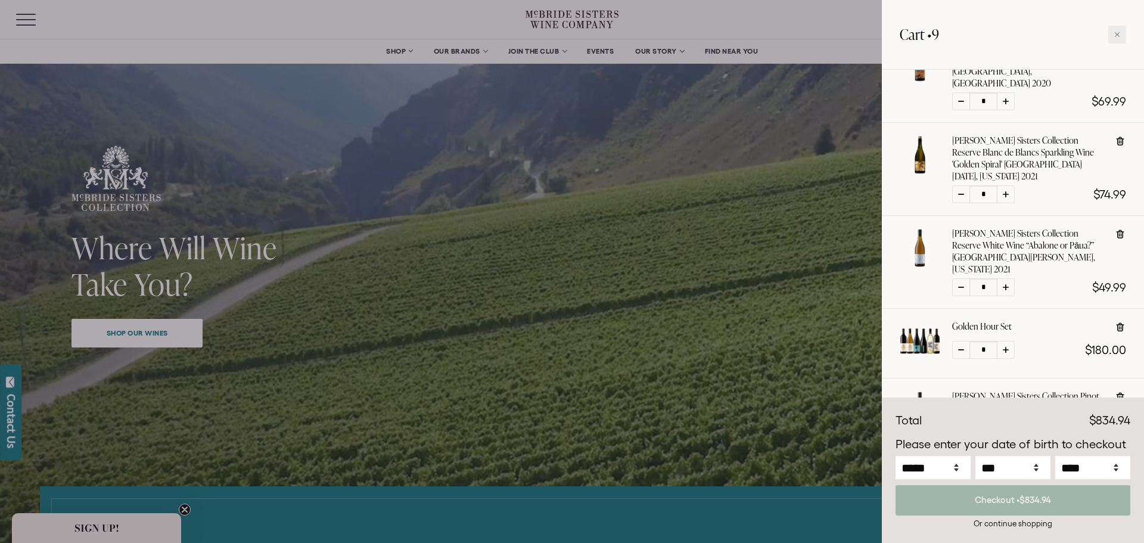
click at [1122, 320] on span at bounding box center [1120, 329] width 12 height 18
type input "*"
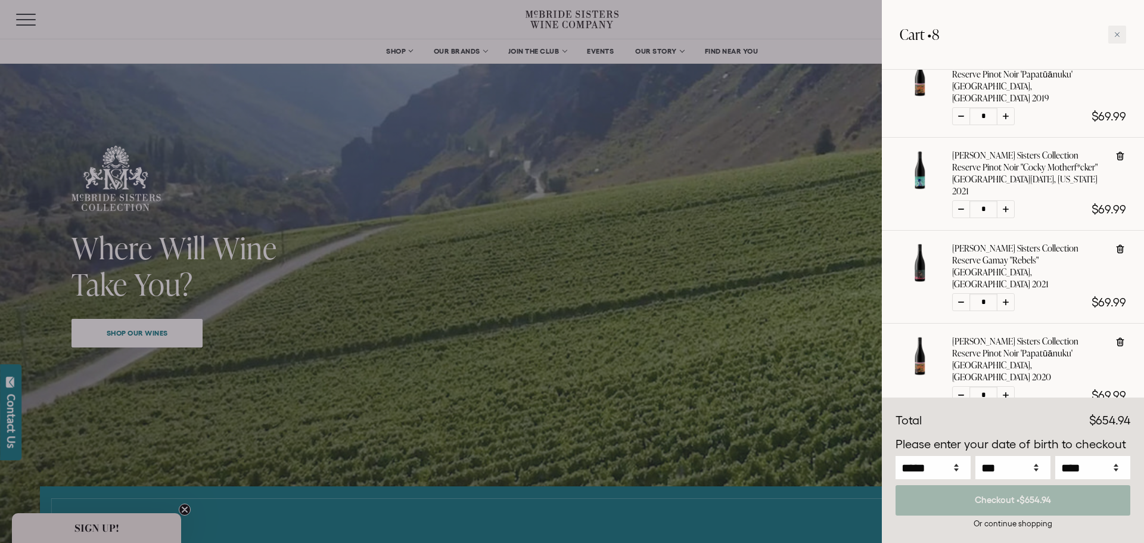
scroll to position [214, 0]
